Goal: Information Seeking & Learning: Find specific page/section

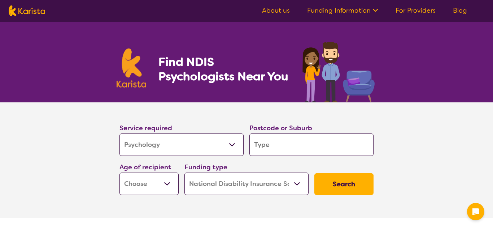
select select "Psychology"
select select "NDIS"
select select "Psychology"
select select "NDIS"
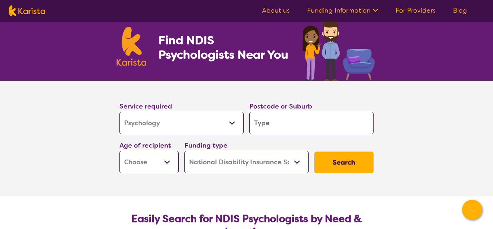
scroll to position [28, 0]
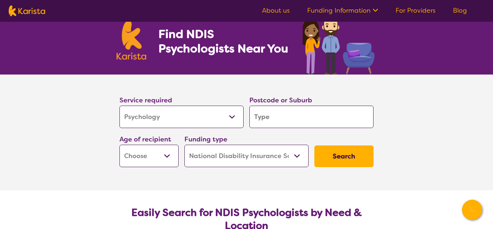
click at [309, 107] on input "search" at bounding box center [311, 116] width 124 height 22
type input "4"
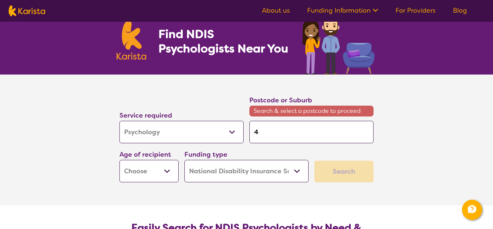
type input "43"
type input "434"
type input "4340"
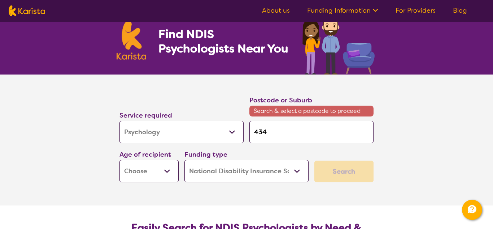
type input "4340"
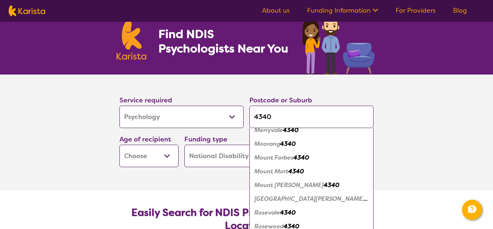
scroll to position [121, 0]
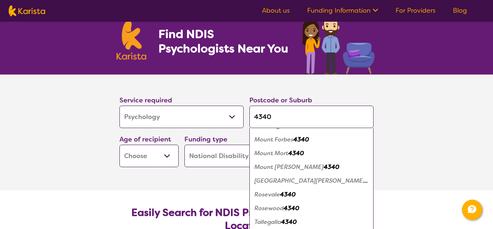
type input "4340"
click at [286, 208] on em "4340" at bounding box center [292, 208] width 16 height 8
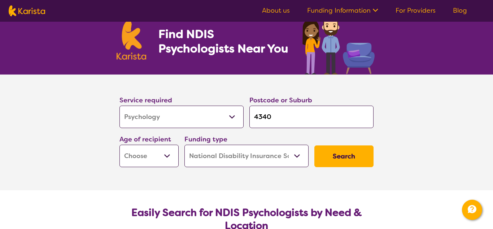
click at [155, 114] on select "Allied Health Assistant Assessment ([MEDICAL_DATA] or [MEDICAL_DATA]) Behaviour…" at bounding box center [181, 116] width 124 height 22
click at [119, 105] on select "Allied Health Assistant Assessment ([MEDICAL_DATA] or [MEDICAL_DATA]) Behaviour…" at bounding box center [181, 116] width 124 height 22
click at [159, 151] on select "Early Childhood - 0 to 9 Child - 10 to 11 Adolescent - 12 to 17 Adult - 18 to 6…" at bounding box center [148, 155] width 59 height 22
select select "AS"
click at [119, 144] on select "Early Childhood - 0 to 9 Child - 10 to 11 Adolescent - 12 to 17 Adult - 18 to 6…" at bounding box center [148, 155] width 59 height 22
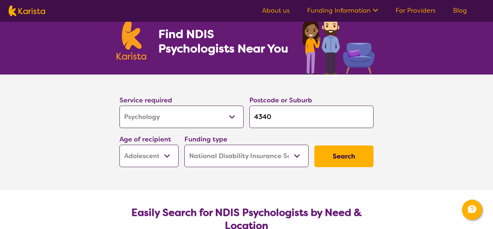
select select "AS"
click at [159, 152] on select "Early Childhood - 0 to 9 Child - 10 to 11 Adolescent - 12 to 17 Adult - 18 to 6…" at bounding box center [148, 155] width 59 height 22
select select "CH"
click at [119, 144] on select "Early Childhood - 0 to 9 Child - 10 to 11 Adolescent - 12 to 17 Adult - 18 to 6…" at bounding box center [148, 155] width 59 height 22
select select "CH"
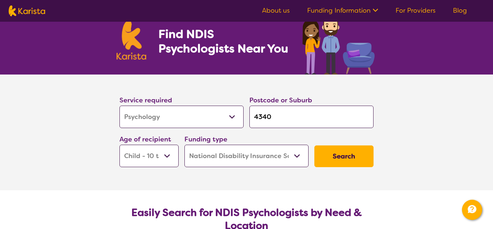
click at [176, 154] on select "Early Childhood - 0 to 9 Child - 10 to 11 Adolescent - 12 to 17 Adult - 18 to 6…" at bounding box center [148, 155] width 59 height 22
click at [296, 178] on section "Service required Allied Health Assistant Assessment ([MEDICAL_DATA] or [MEDICAL…" at bounding box center [246, 132] width 289 height 116
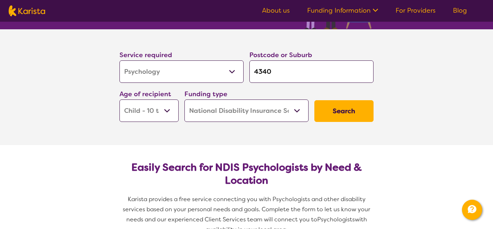
scroll to position [75, 0]
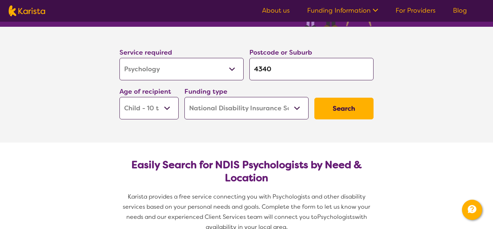
click at [334, 107] on button "Search" at bounding box center [343, 108] width 59 height 22
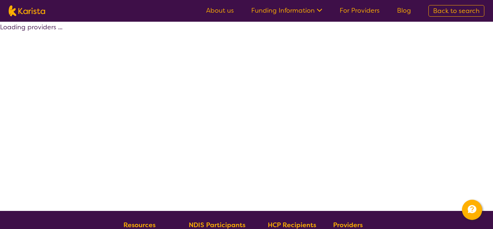
select select "by_score"
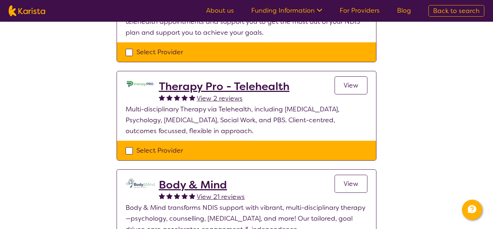
scroll to position [134, 0]
